Goal: Information Seeking & Learning: Learn about a topic

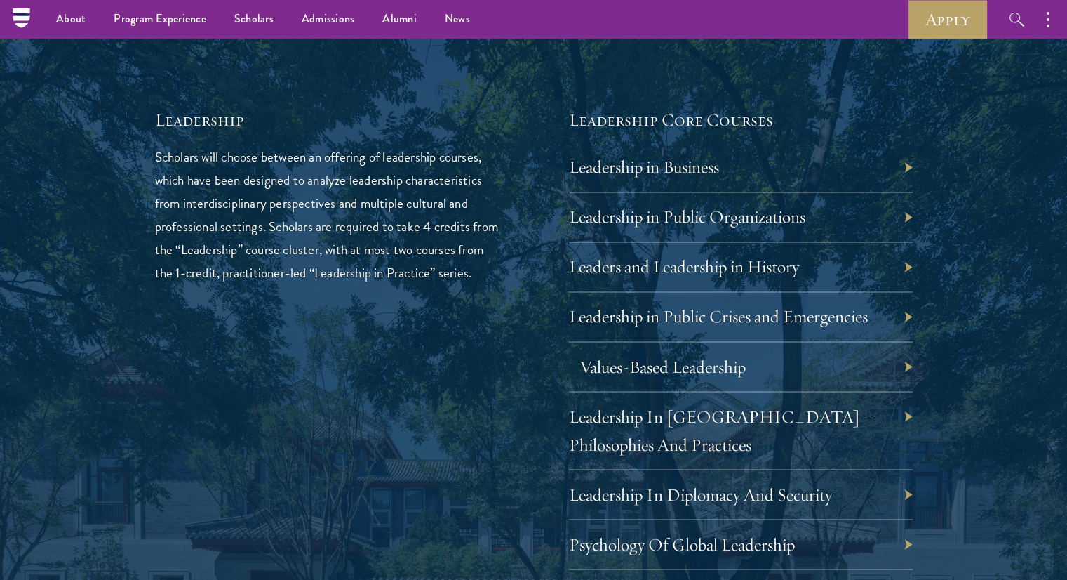
scroll to position [2221, 0]
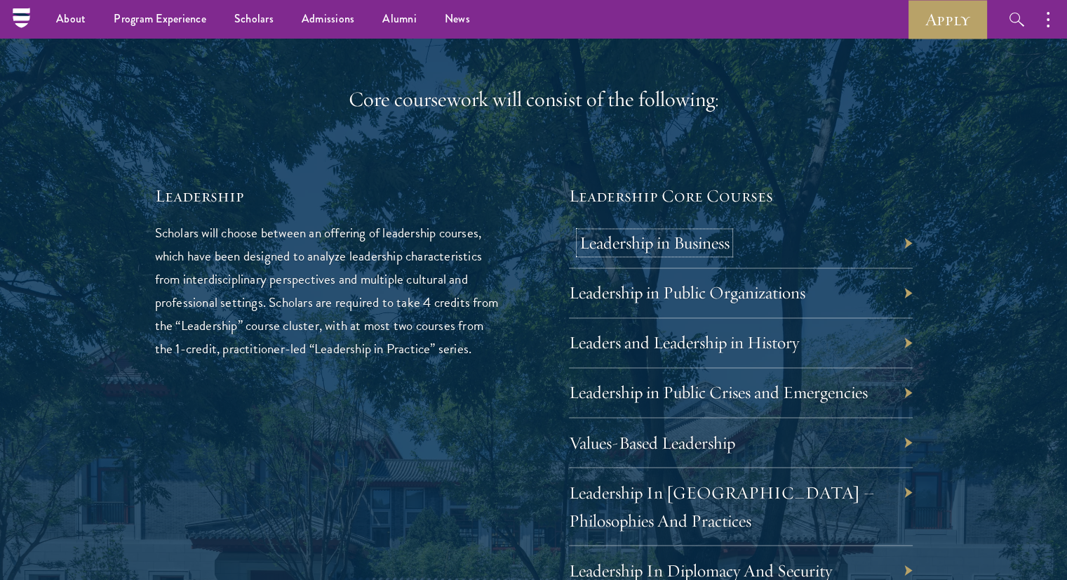
click at [616, 249] on link "Leadership in Business" at bounding box center [655, 243] width 150 height 22
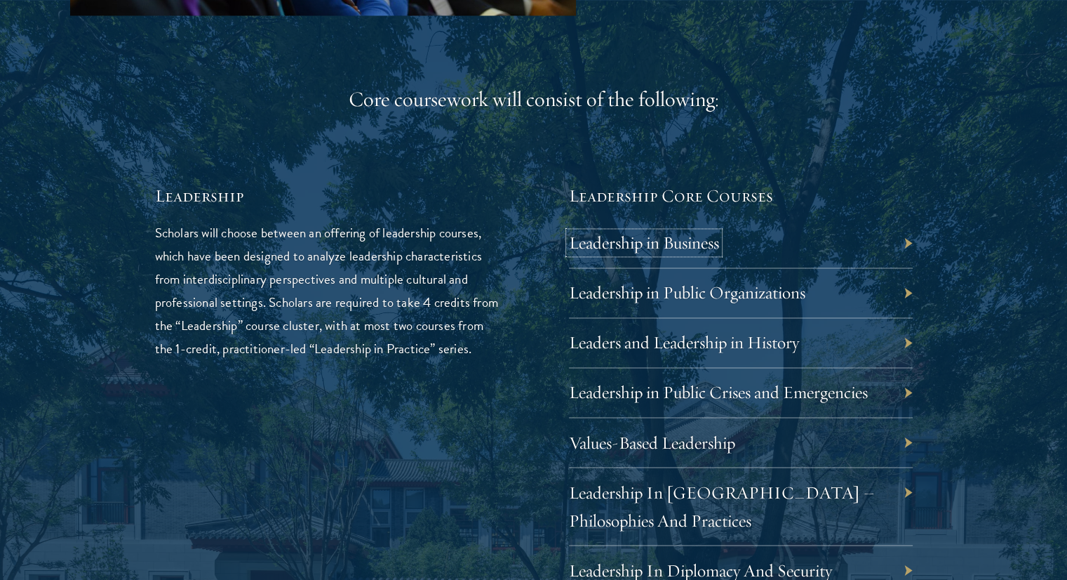
scroll to position [2339, 0]
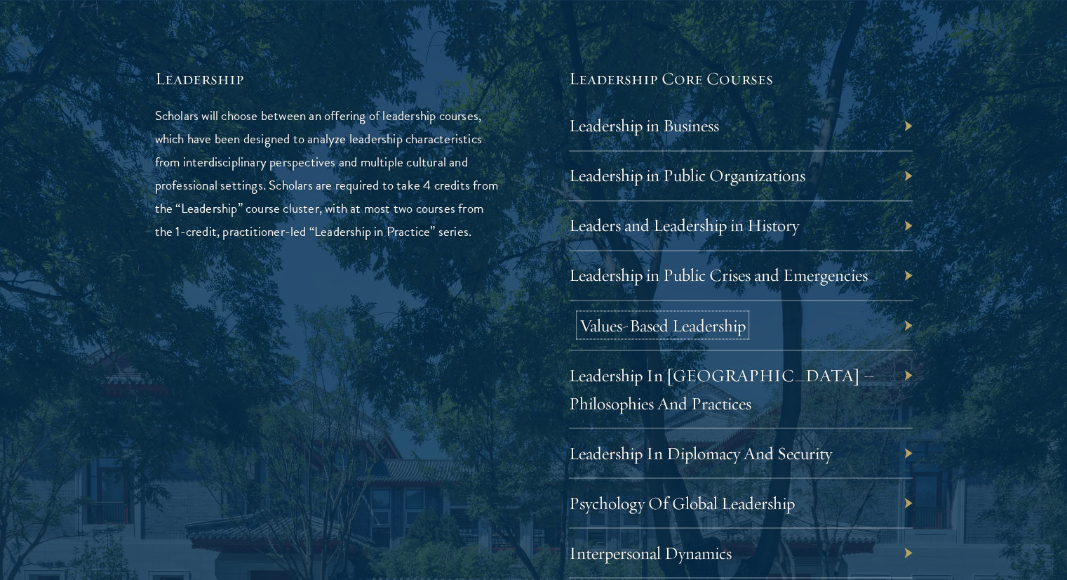
click at [655, 323] on link "Values-Based Leadership" at bounding box center [663, 325] width 166 height 22
click at [648, 370] on link "Leadership In China – Philosophies And Practices" at bounding box center [733, 388] width 306 height 50
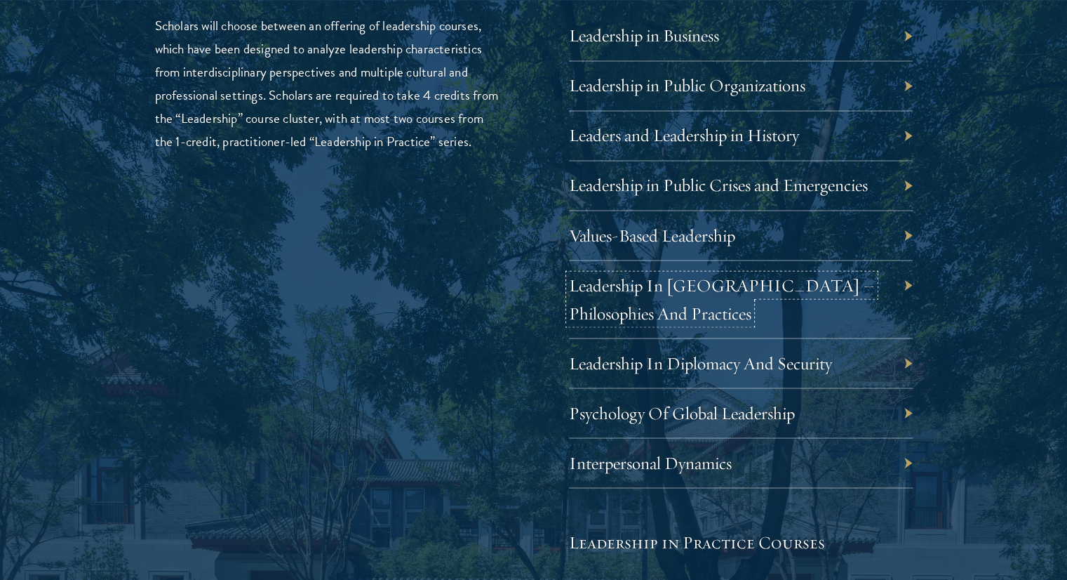
scroll to position [2456, 0]
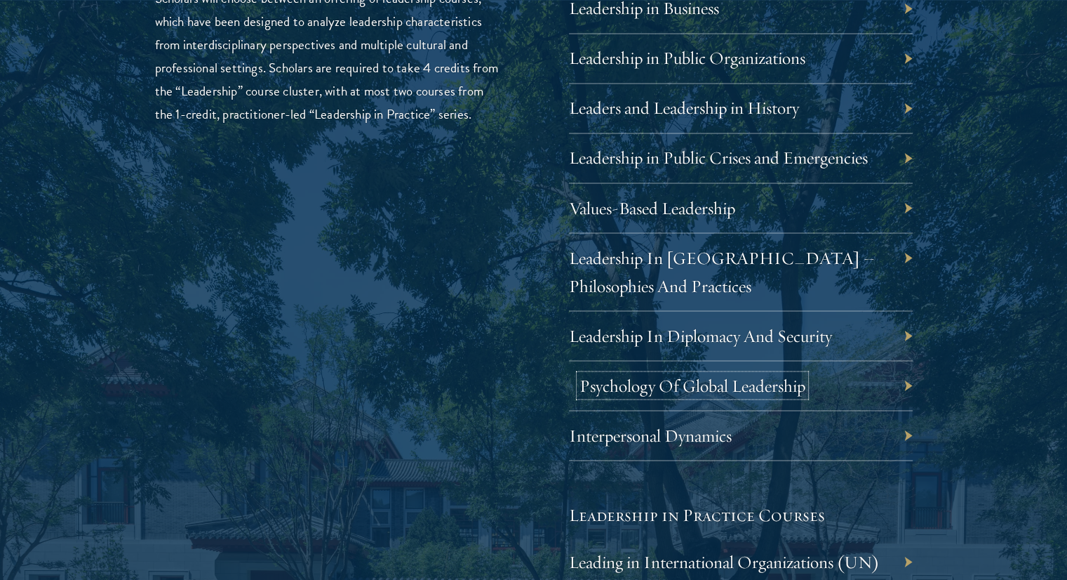
click at [648, 374] on link "Psychology Of Global Leadership" at bounding box center [693, 385] width 226 height 22
click at [641, 441] on link "Interpersonal Dynamics" at bounding box center [661, 435] width 163 height 22
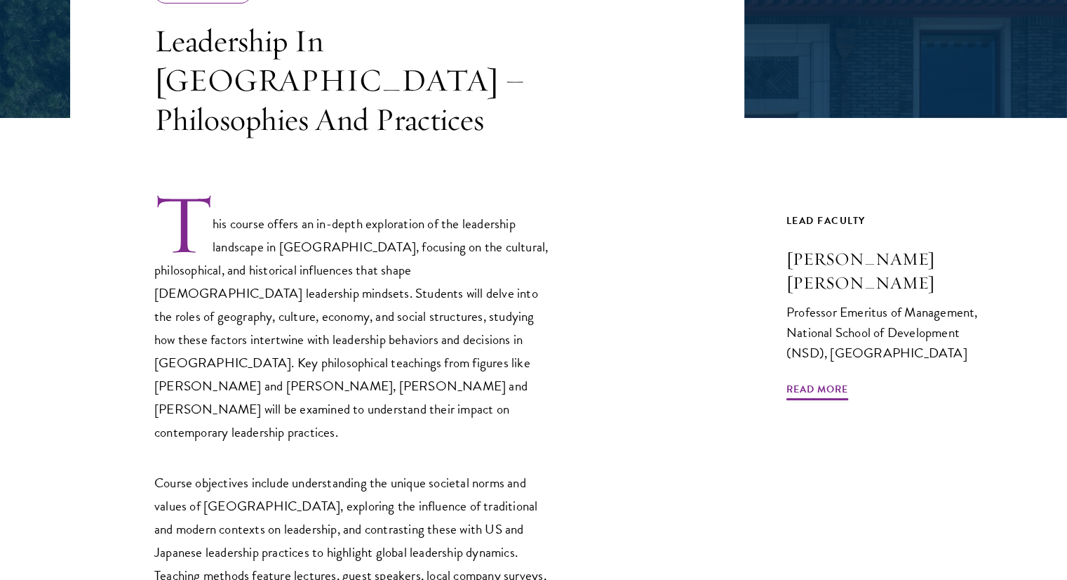
scroll to position [351, 0]
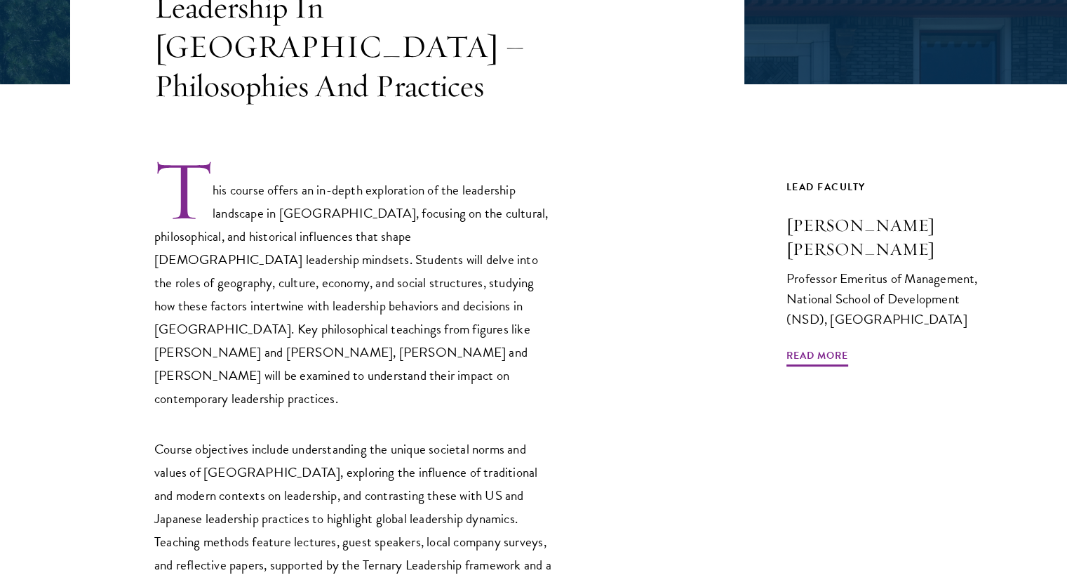
click at [0, 97] on article "Core Curriculum Leadership In China – Philosophies And Practices This course of…" at bounding box center [533, 460] width 1067 height 1116
click at [355, 217] on p "This course offers an in-depth exploration of the leadership landscape in China…" at bounding box center [354, 284] width 400 height 253
click at [347, 222] on p "This course offers an in-depth exploration of the leadership landscape in China…" at bounding box center [354, 284] width 400 height 253
click at [346, 222] on p "This course offers an in-depth exploration of the leadership landscape in China…" at bounding box center [354, 284] width 400 height 253
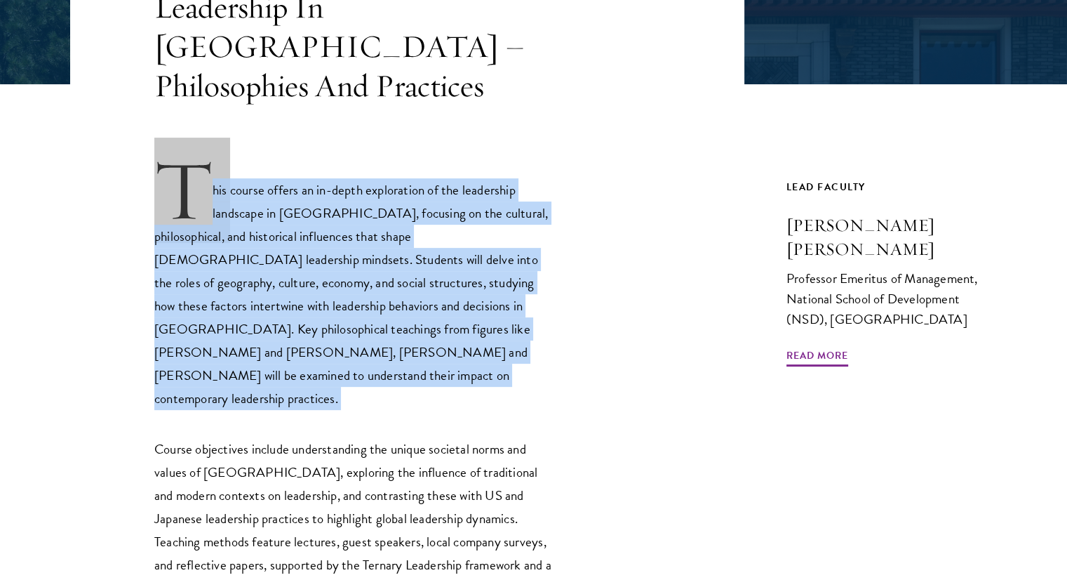
click at [346, 222] on p "This course offers an in-depth exploration of the leadership landscape in China…" at bounding box center [354, 284] width 400 height 253
click at [345, 222] on p "This course offers an in-depth exploration of the leadership landscape in China…" at bounding box center [354, 284] width 400 height 253
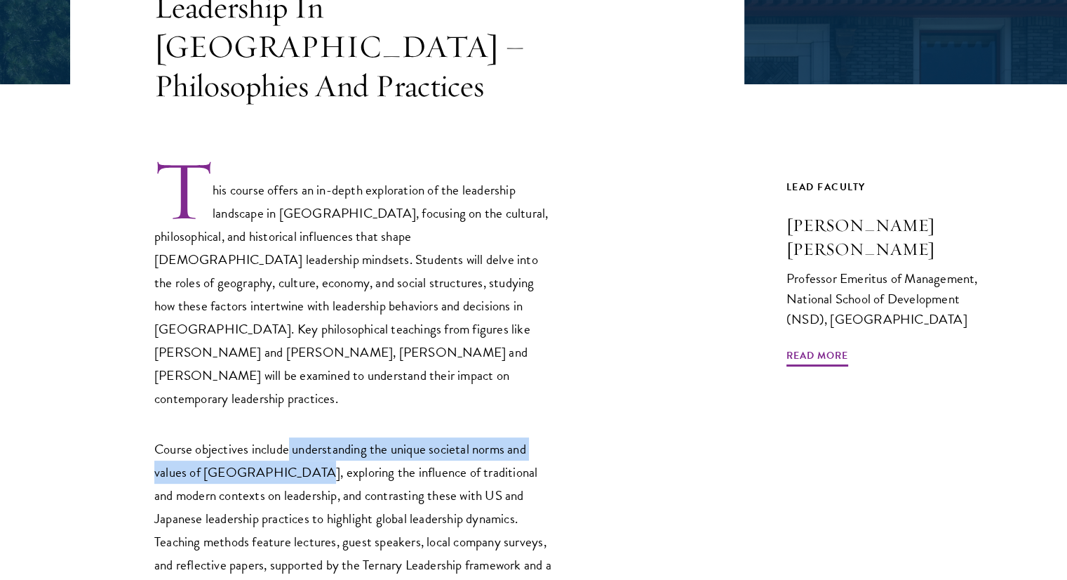
click at [290, 437] on p "Course objectives include understanding the unique societal norms and values of…" at bounding box center [354, 518] width 400 height 162
click at [292, 437] on p "Course objectives include understanding the unique societal norms and values of…" at bounding box center [354, 518] width 400 height 162
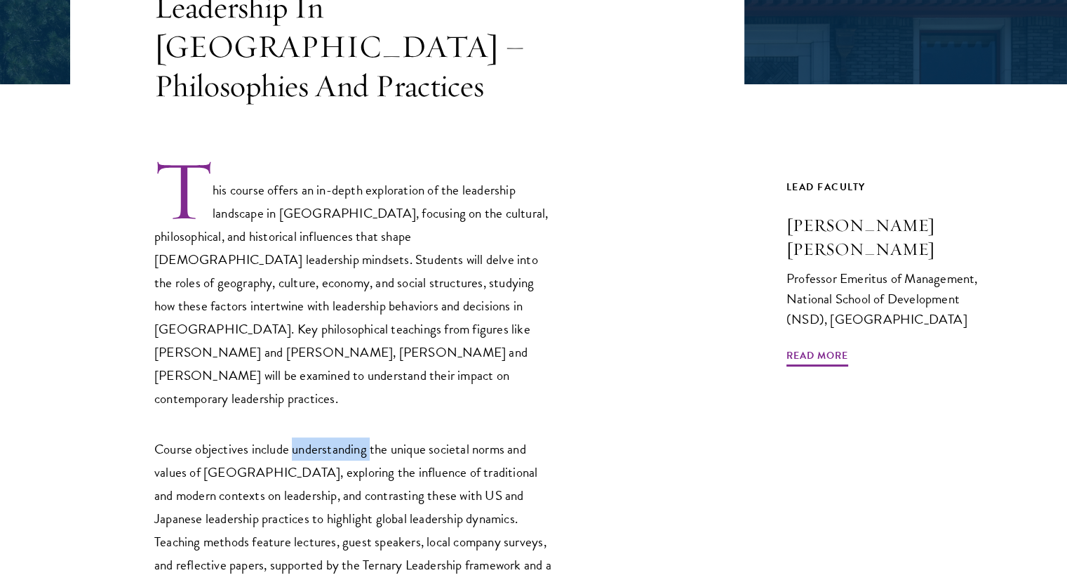
click at [292, 437] on p "Course objectives include understanding the unique societal norms and values of…" at bounding box center [354, 518] width 400 height 162
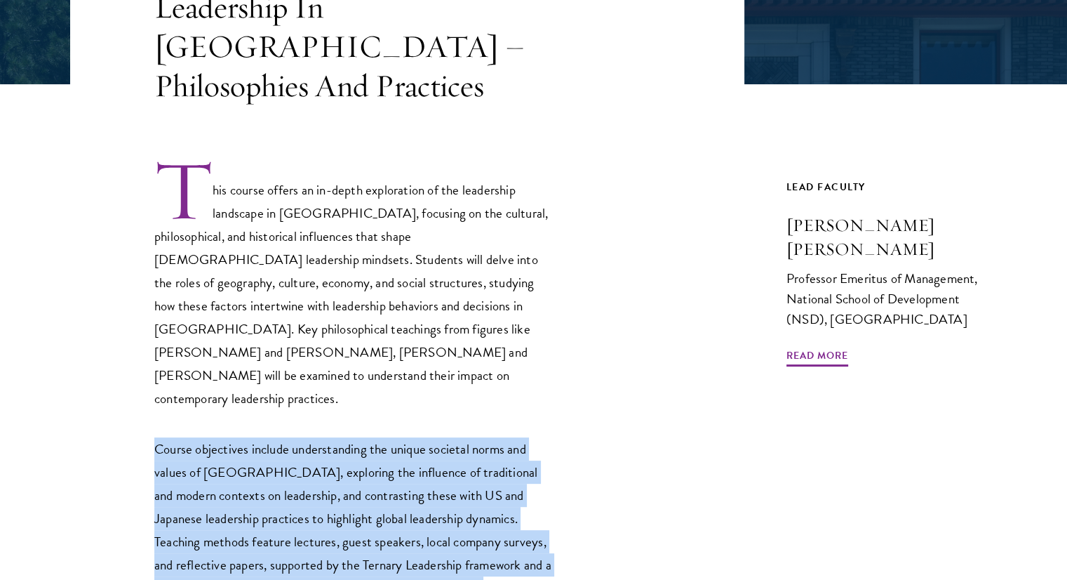
click at [292, 437] on p "Course objectives include understanding the unique societal norms and values of…" at bounding box center [354, 518] width 400 height 162
click at [287, 437] on p "Course objectives include understanding the unique societal norms and values of…" at bounding box center [354, 518] width 400 height 162
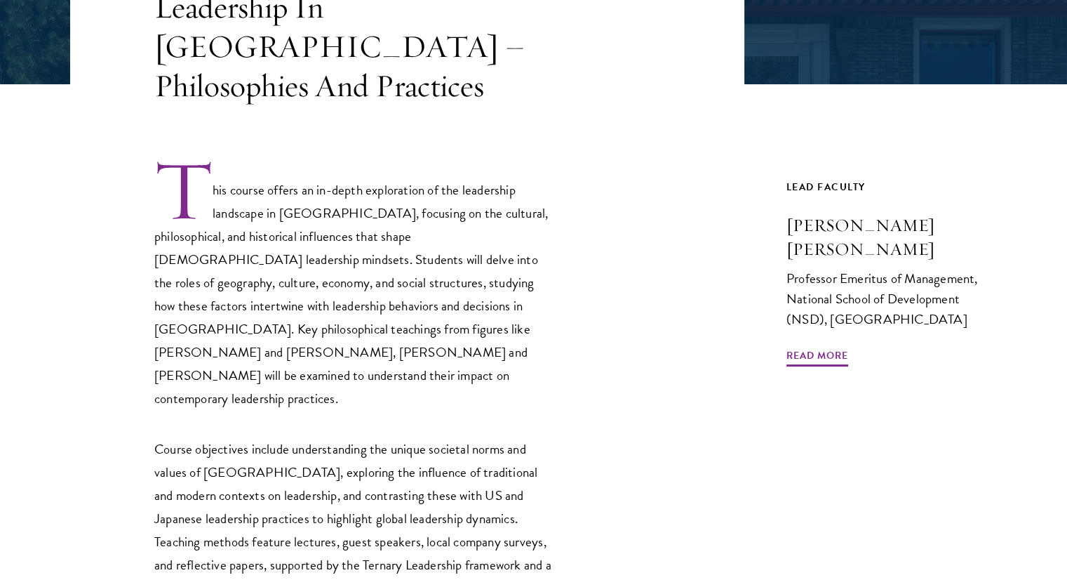
click at [249, 437] on p "Course objectives include understanding the unique societal norms and values of…" at bounding box center [354, 518] width 400 height 162
click at [247, 437] on p "Course objectives include understanding the unique societal norms and values of…" at bounding box center [354, 518] width 400 height 162
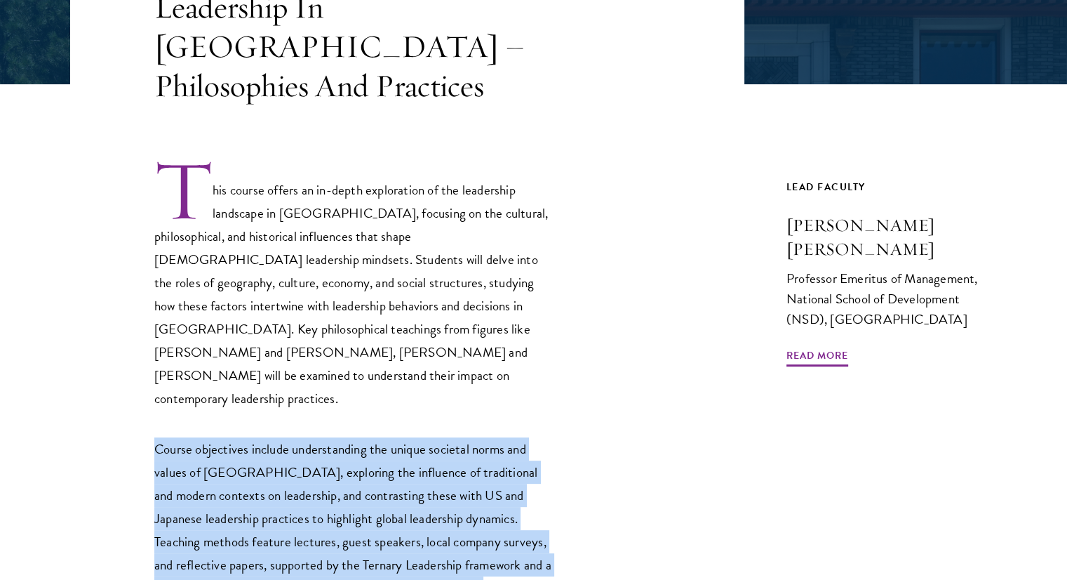
click at [247, 437] on p "Course objectives include understanding the unique societal norms and values of…" at bounding box center [354, 518] width 400 height 162
click at [343, 439] on p "Course objectives include understanding the unique societal norms and values of…" at bounding box center [354, 518] width 400 height 162
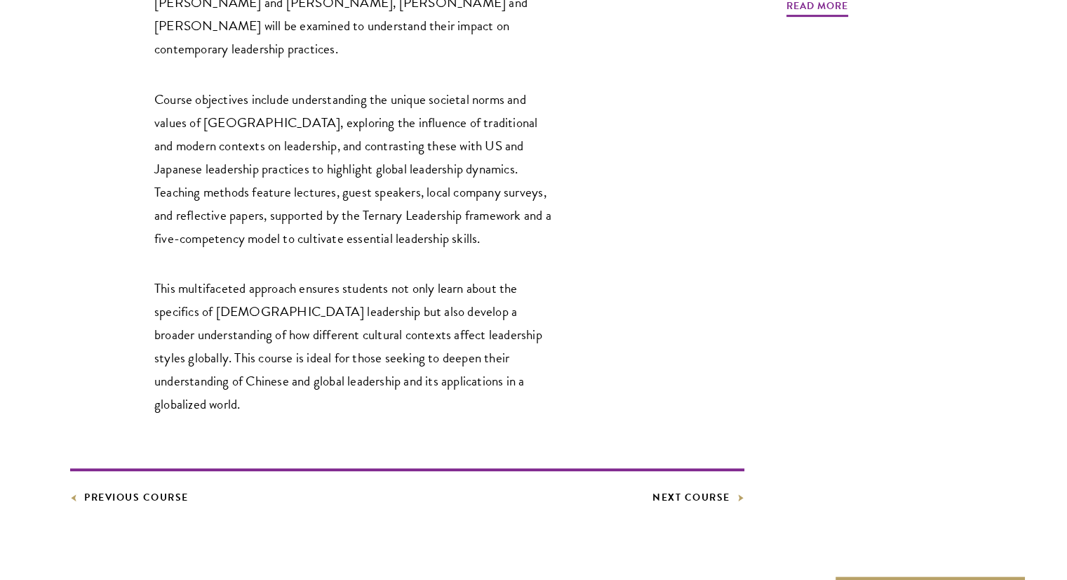
scroll to position [702, 0]
click at [434, 307] on p "This multifaceted approach ensures students not only learn about the specifics …" at bounding box center [354, 344] width 400 height 139
click at [436, 310] on p "This multifaceted approach ensures students not only learn about the specifics …" at bounding box center [354, 344] width 400 height 139
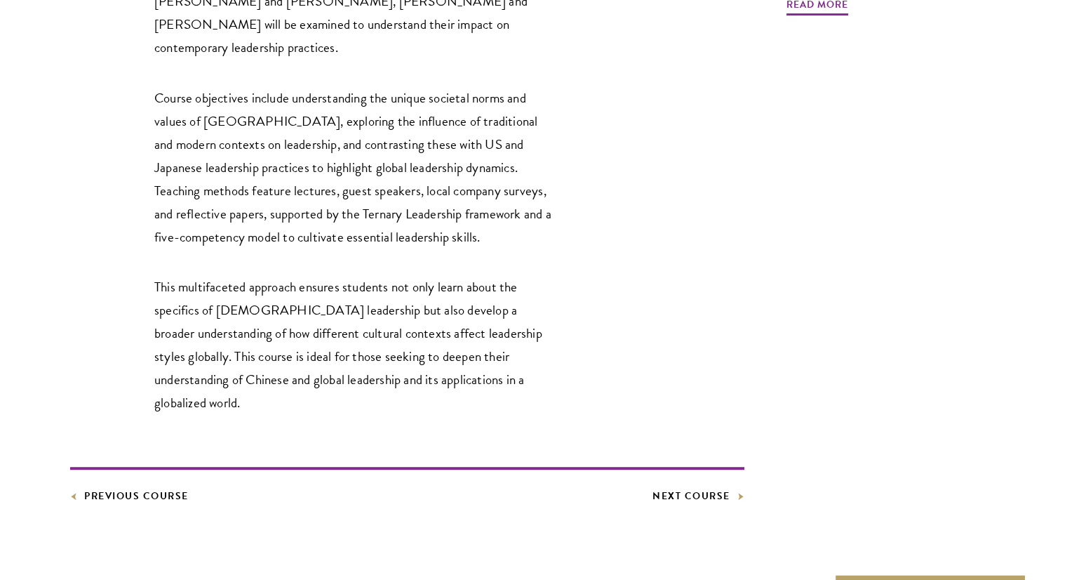
click at [472, 335] on div "This course offers an in-depth exploration of the leadership landscape in China…" at bounding box center [407, 129] width 674 height 750
click at [472, 333] on div "This course offers an in-depth exploration of the leadership landscape in China…" at bounding box center [407, 129] width 674 height 750
click at [490, 298] on p "This multifaceted approach ensures students not only learn about the specifics …" at bounding box center [354, 344] width 400 height 139
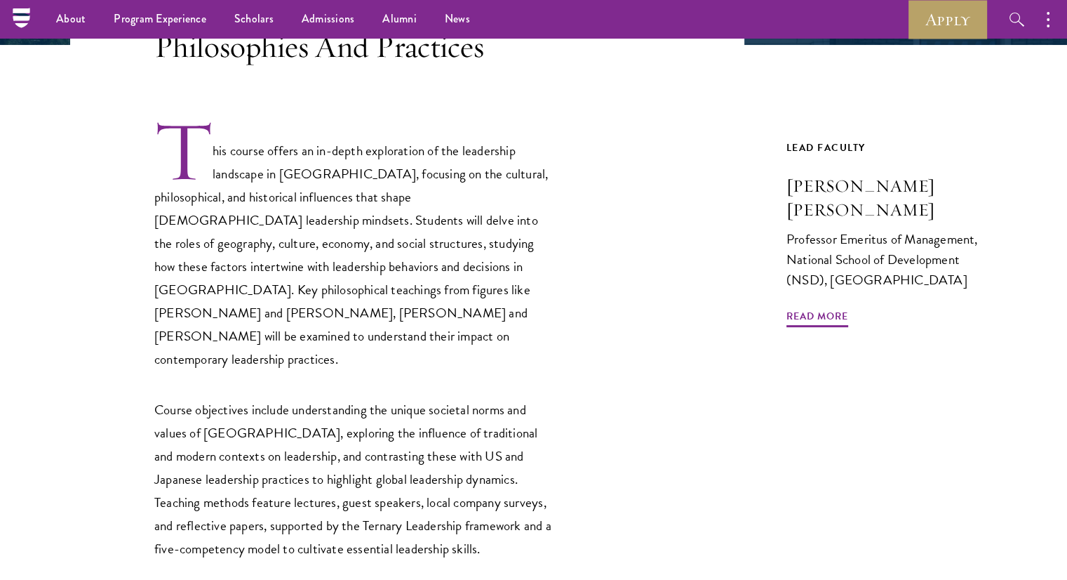
scroll to position [351, 0]
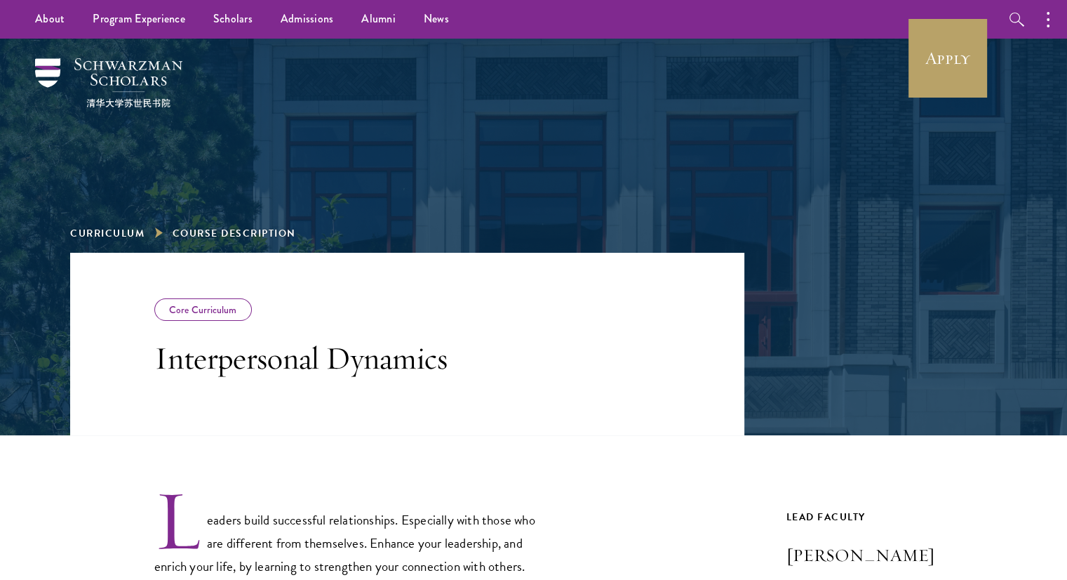
scroll to position [234, 0]
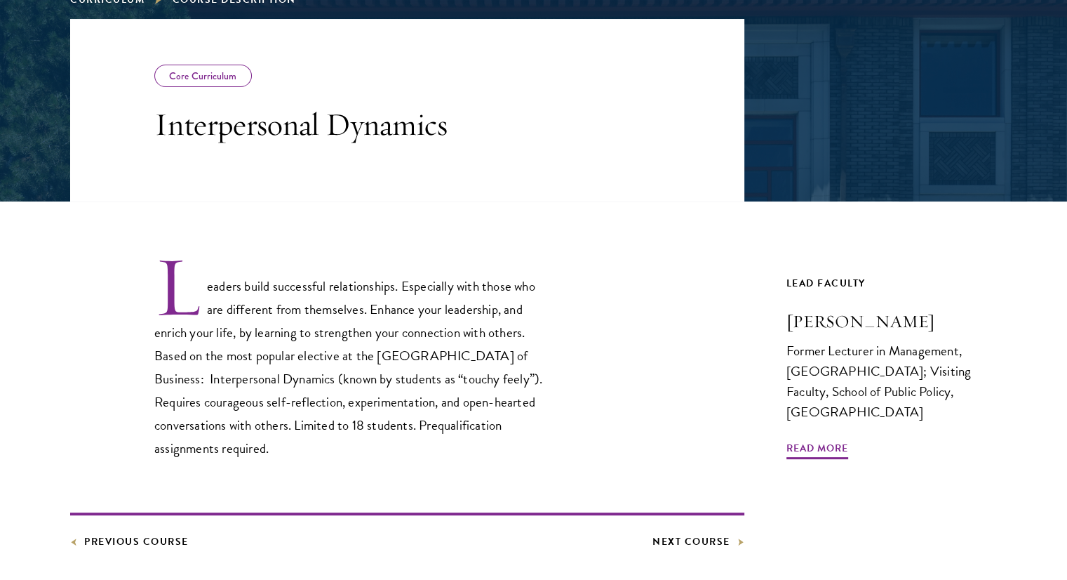
click at [450, 346] on p "Leaders build successful relationships. Especially with those who are different…" at bounding box center [354, 357] width 400 height 206
click at [450, 347] on p "Leaders build successful relationships. Especially with those who are different…" at bounding box center [354, 357] width 400 height 206
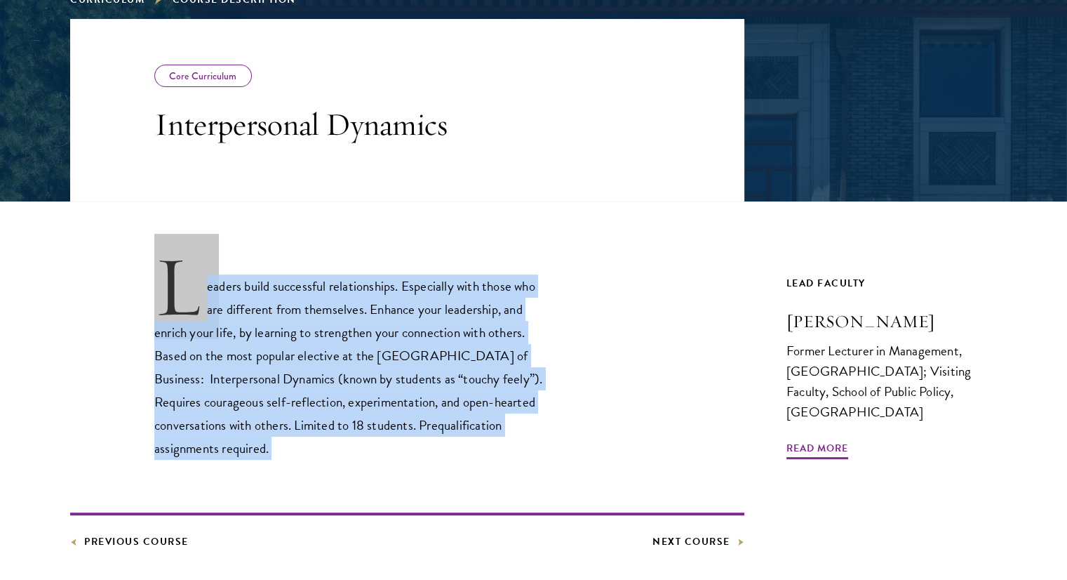
click at [453, 346] on p "Leaders build successful relationships. Especially with those who are different…" at bounding box center [354, 357] width 400 height 206
click at [476, 380] on p "Leaders build successful relationships. Especially with those who are different…" at bounding box center [354, 357] width 400 height 206
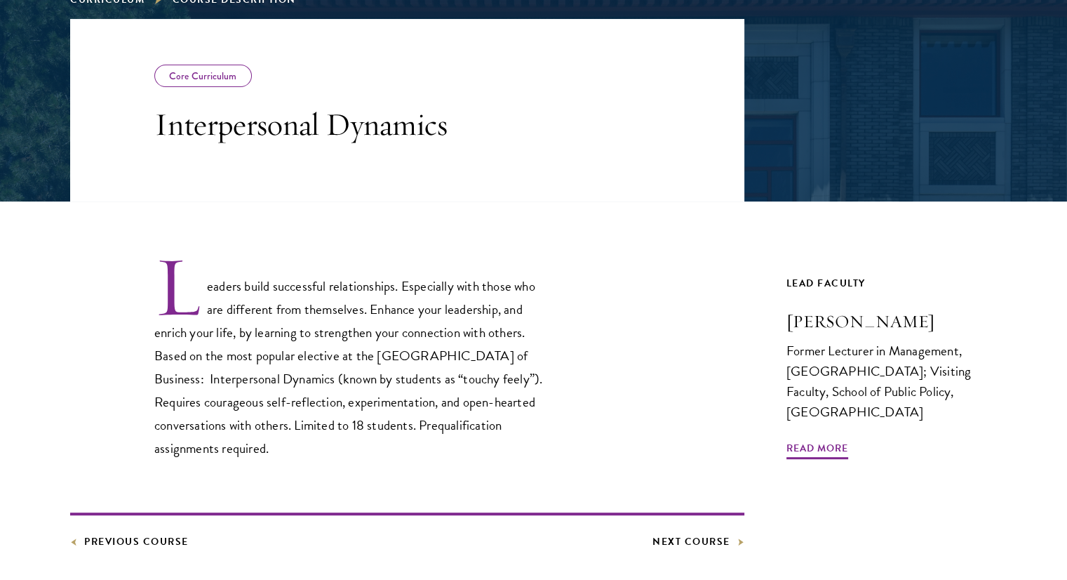
click at [501, 387] on p "Leaders build successful relationships. Especially with those who are different…" at bounding box center [354, 357] width 400 height 206
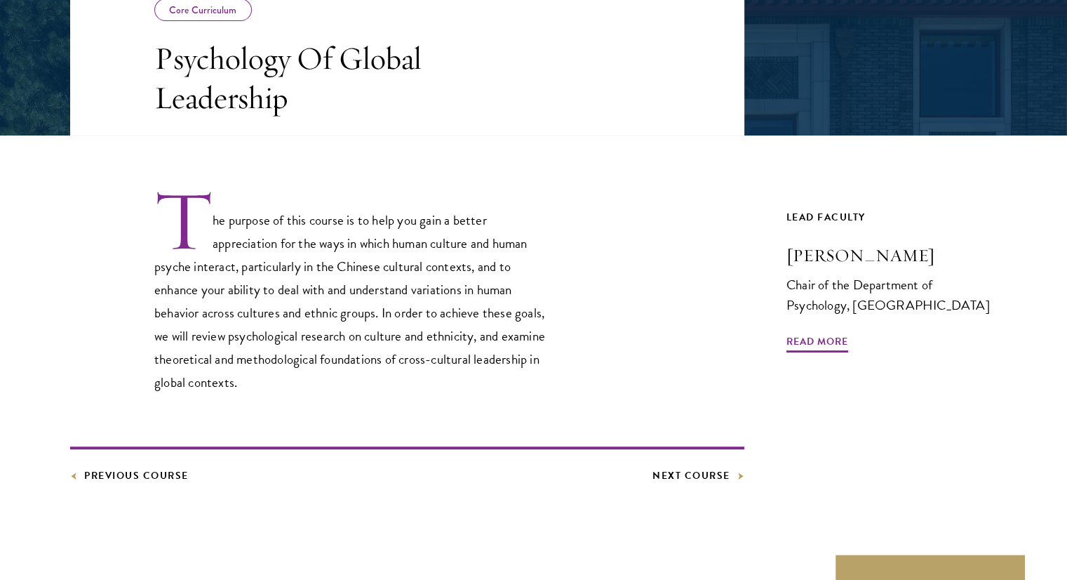
scroll to position [351, 0]
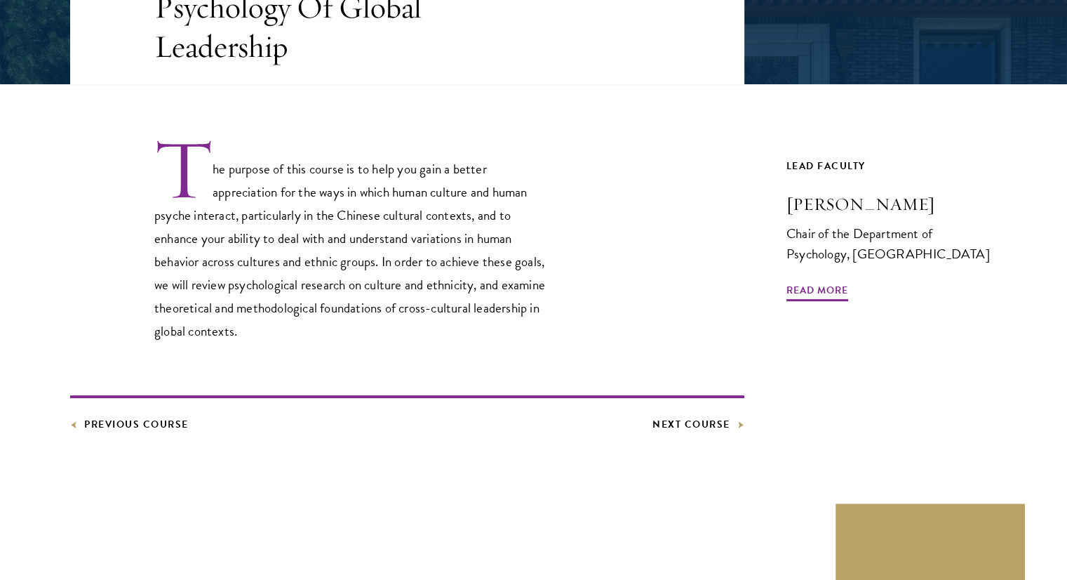
click at [522, 328] on p "The purpose of this course is to help you gain a better appreciation for the wa…" at bounding box center [354, 240] width 400 height 206
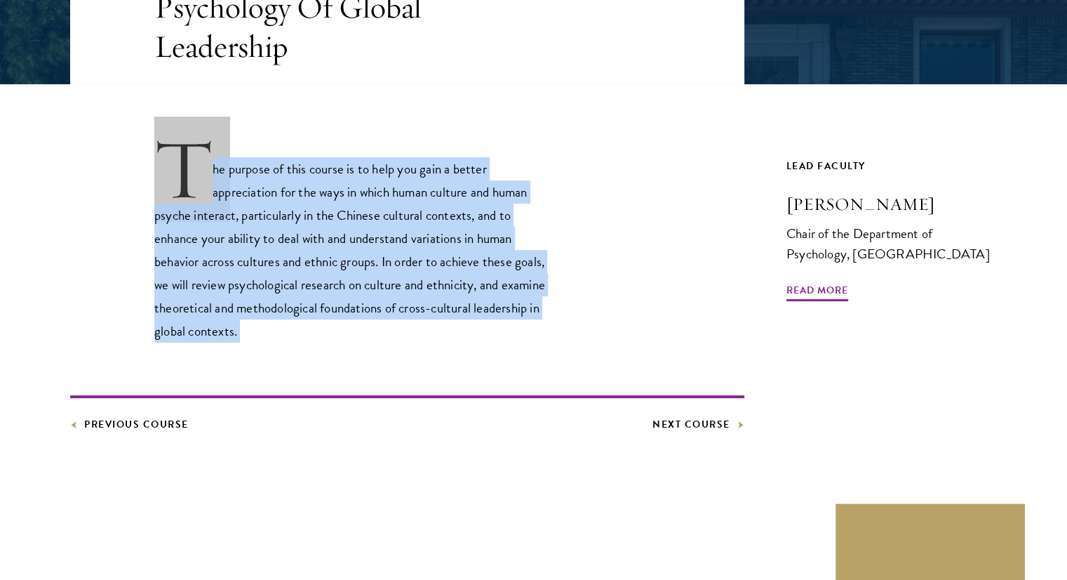
click at [521, 329] on p "The purpose of this course is to help you gain a better appreciation for the wa…" at bounding box center [354, 240] width 400 height 206
click at [516, 342] on p "The purpose of this course is to help you gain a better appreciation for the wa…" at bounding box center [354, 240] width 400 height 206
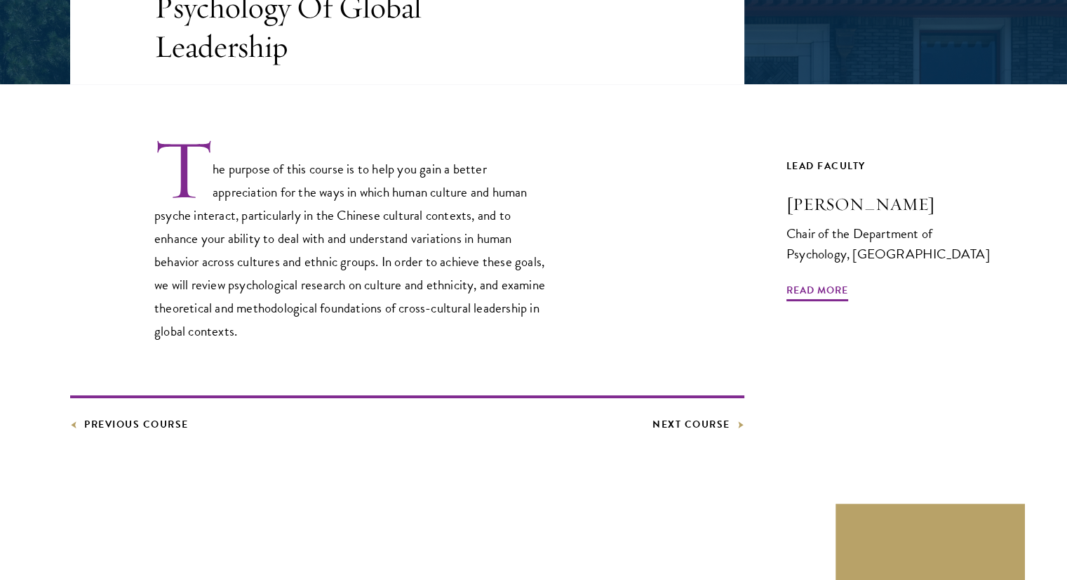
click at [518, 345] on div "The purpose of this course is to help you gain a better appreciation for the wa…" at bounding box center [407, 258] width 674 height 349
click at [563, 319] on div "The purpose of this course is to help you gain a better appreciation for the wa…" at bounding box center [407, 240] width 674 height 206
click at [572, 316] on div "The purpose of this course is to help you gain a better appreciation for the wa…" at bounding box center [407, 240] width 674 height 206
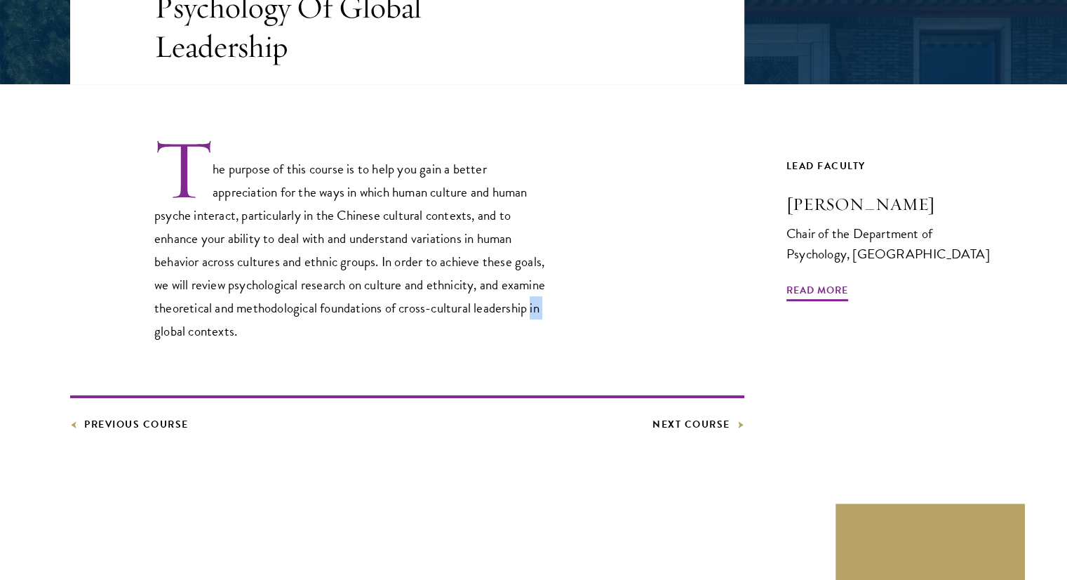
click at [572, 316] on div "The purpose of this course is to help you gain a better appreciation for the wa…" at bounding box center [407, 240] width 674 height 206
click at [581, 338] on div "The purpose of this course is to help you gain a better appreciation for the wa…" at bounding box center [407, 240] width 674 height 206
